Goal: Navigation & Orientation: Find specific page/section

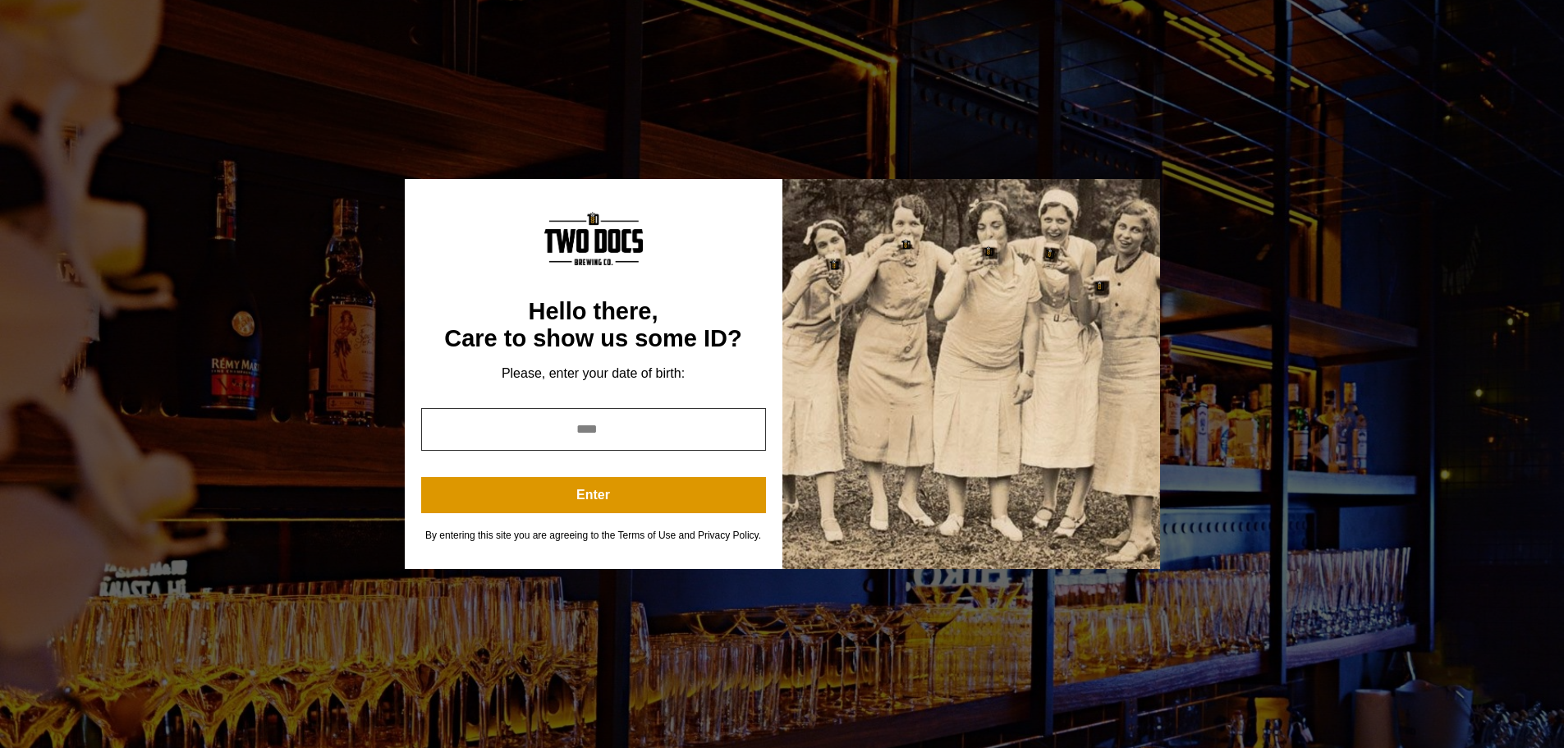
click at [588, 436] on input "year" at bounding box center [593, 429] width 345 height 43
type input "****"
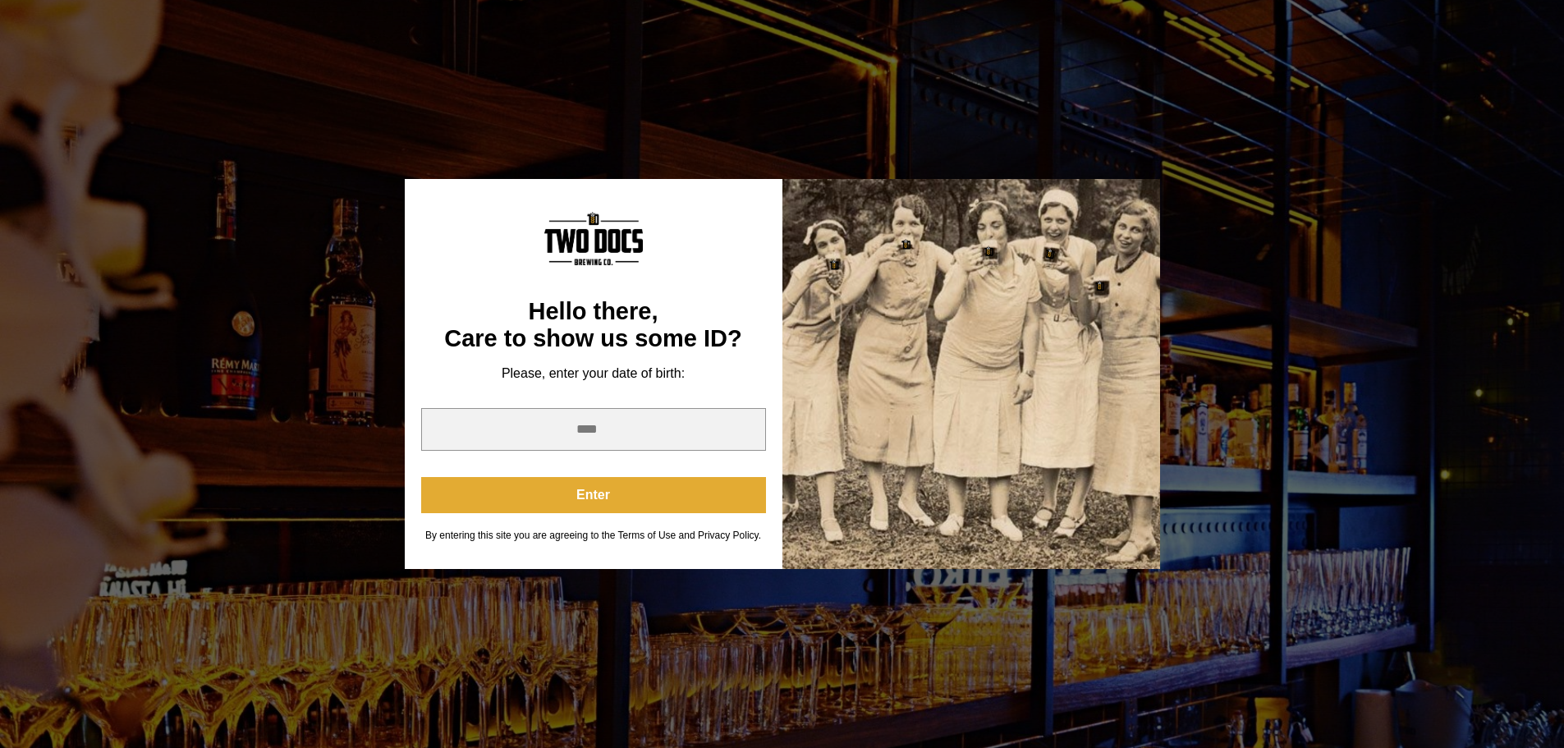
click at [598, 498] on button "Enter" at bounding box center [593, 495] width 345 height 36
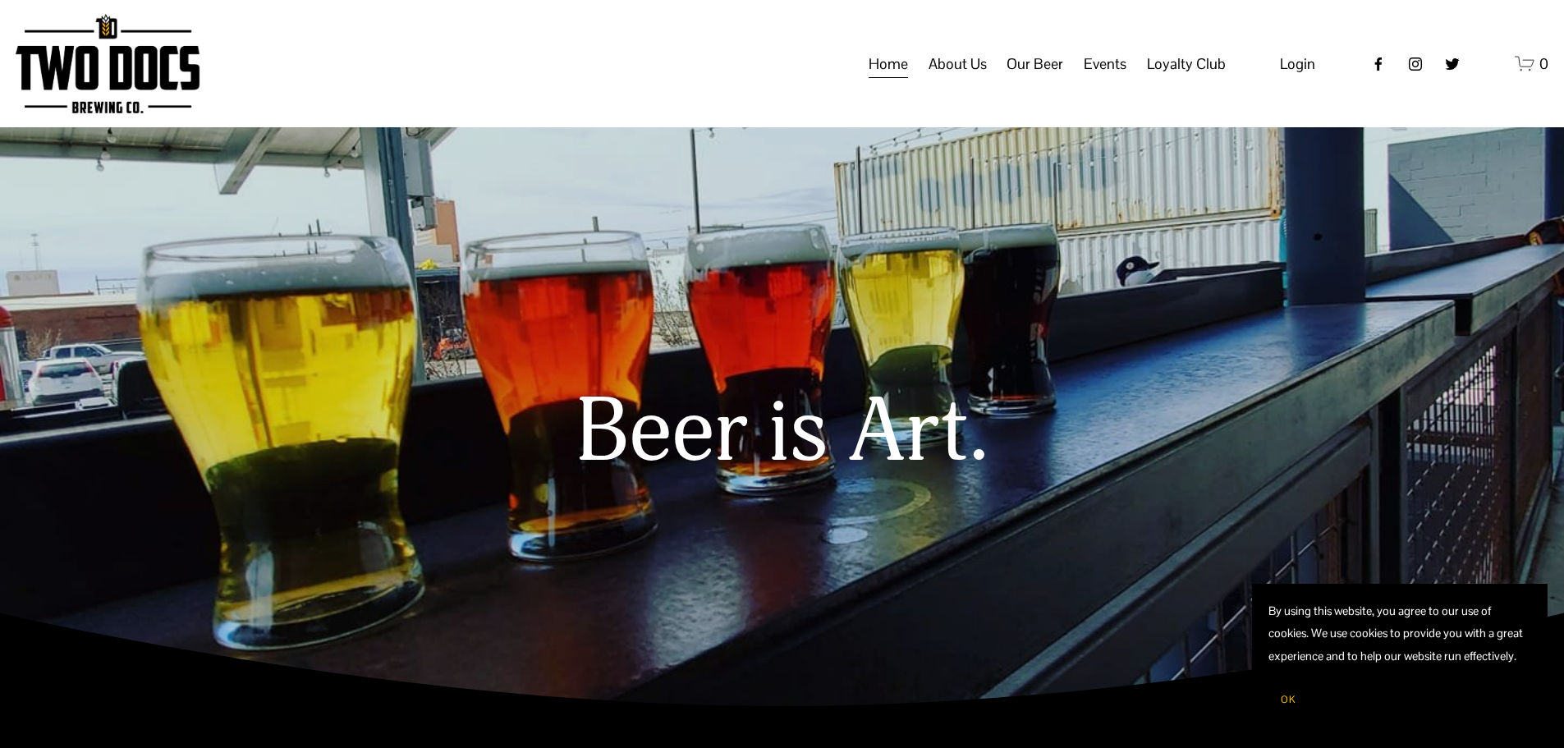
click at [0, 0] on span "Taproom Menu" at bounding box center [0, 0] width 0 height 0
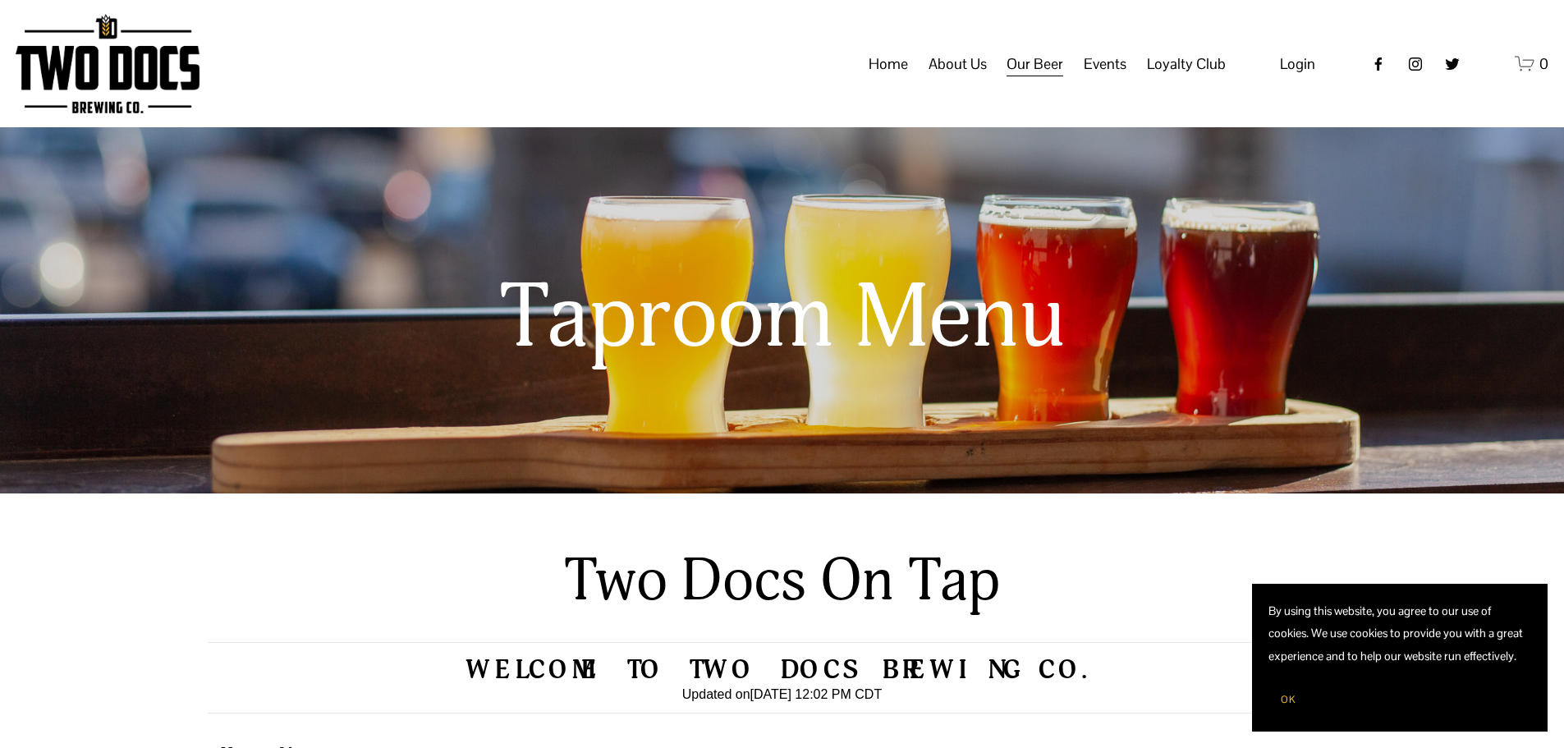
click at [915, 80] on nav "Home About Us Our Mission Green Initiative Our Beer Taproom Menu Distribution M…" at bounding box center [1046, 63] width 357 height 31
click at [896, 80] on link "Home" at bounding box center [887, 63] width 39 height 31
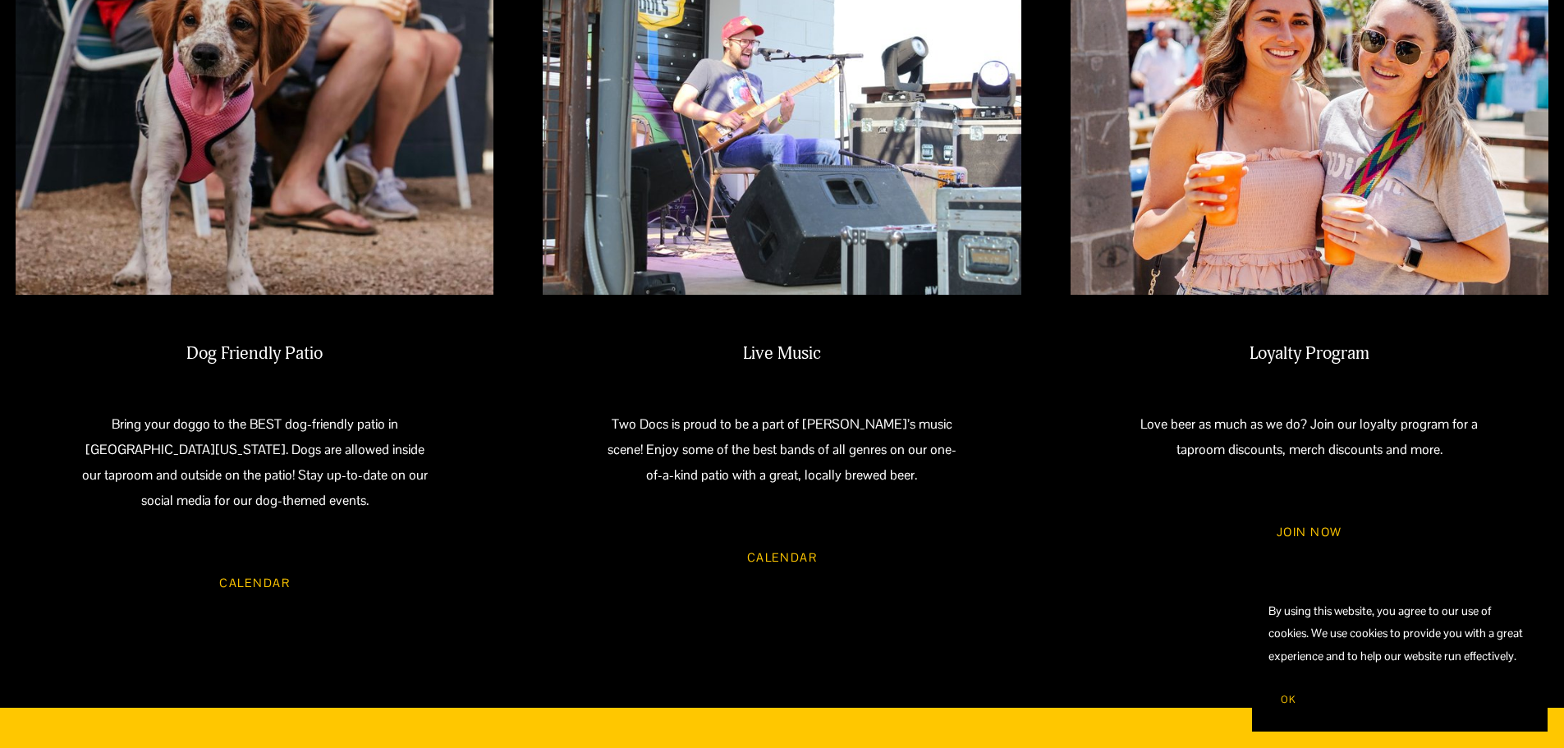
scroll to position [1560, 0]
